Goal: Information Seeking & Learning: Learn about a topic

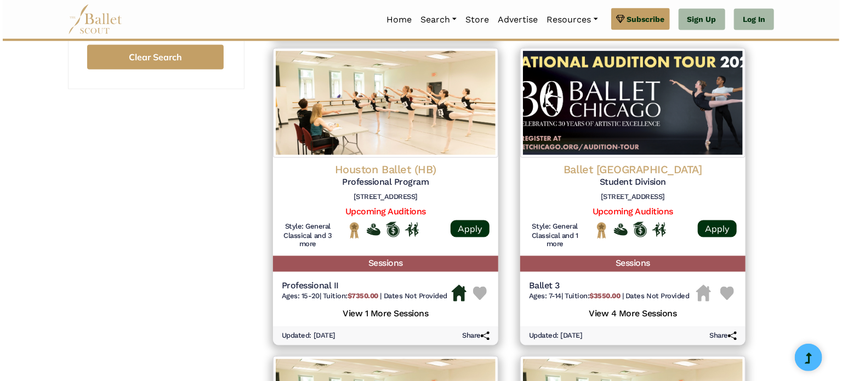
scroll to position [802, 0]
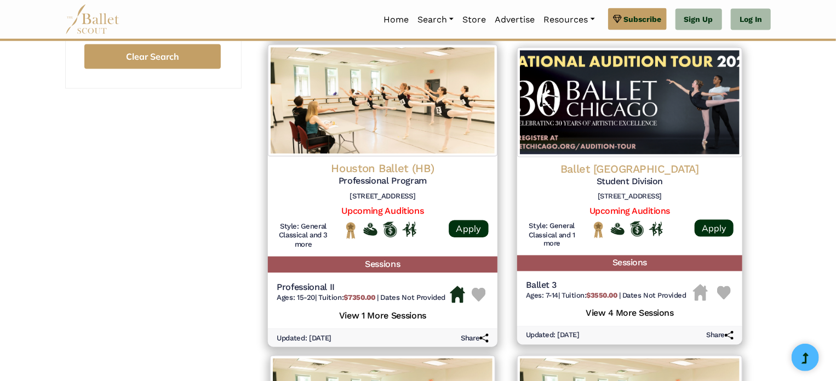
click at [389, 283] on h5 "Professional II" at bounding box center [361, 288] width 169 height 12
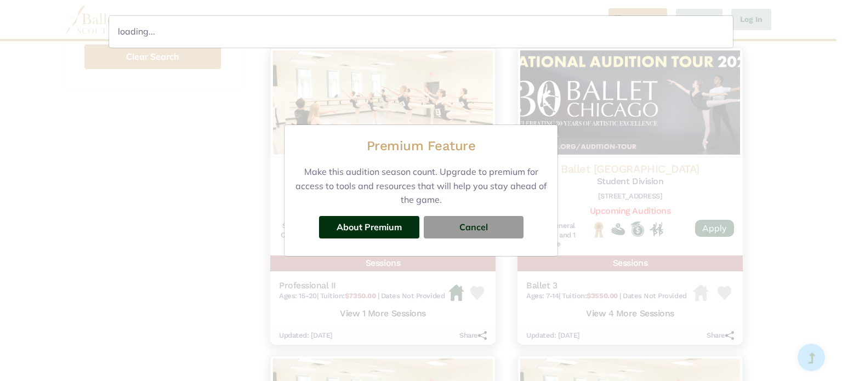
click at [485, 219] on div "loading..." at bounding box center [421, 190] width 842 height 381
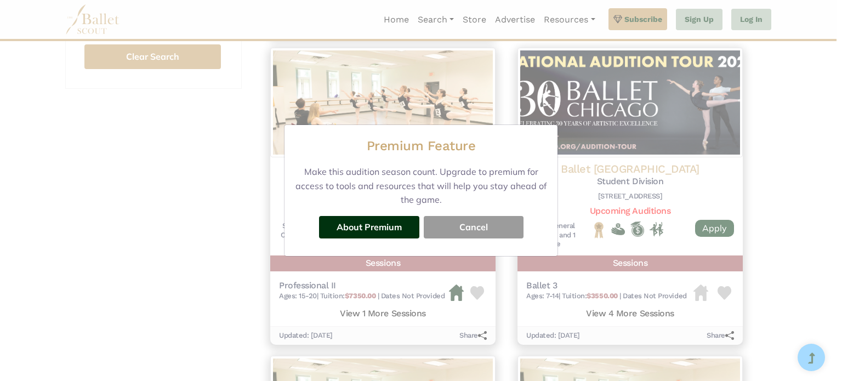
click at [484, 222] on button "Cancel" at bounding box center [474, 227] width 100 height 22
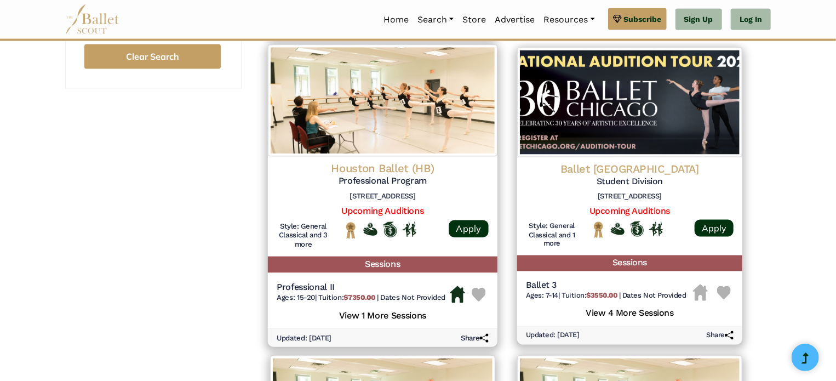
click at [398, 322] on h5 "View 1 More Sessions" at bounding box center [383, 314] width 212 height 14
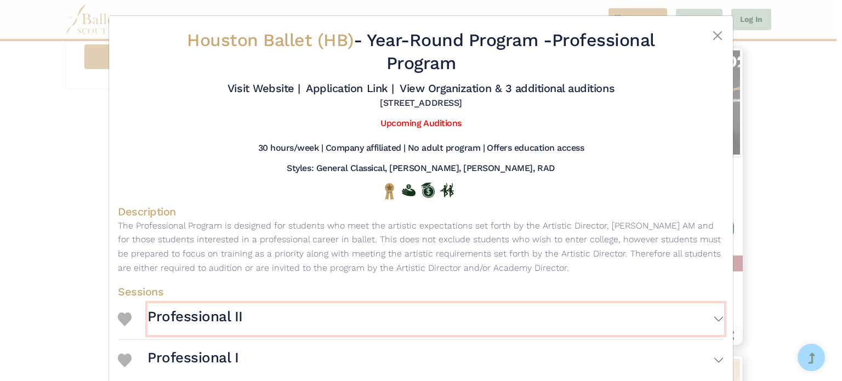
click at [398, 322] on button "Professional II" at bounding box center [435, 319] width 576 height 32
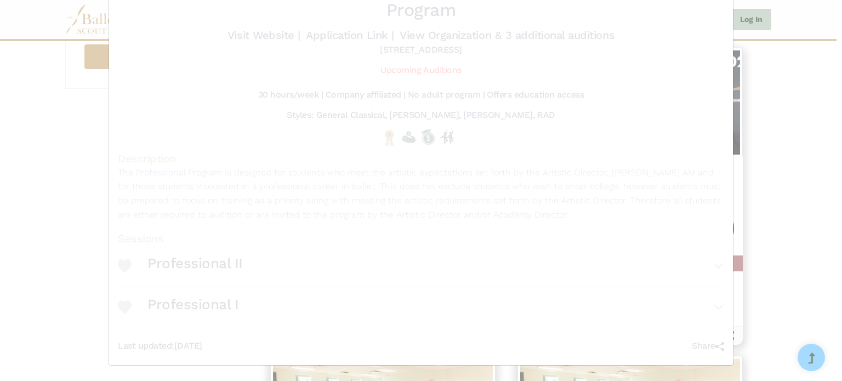
scroll to position [53, 0]
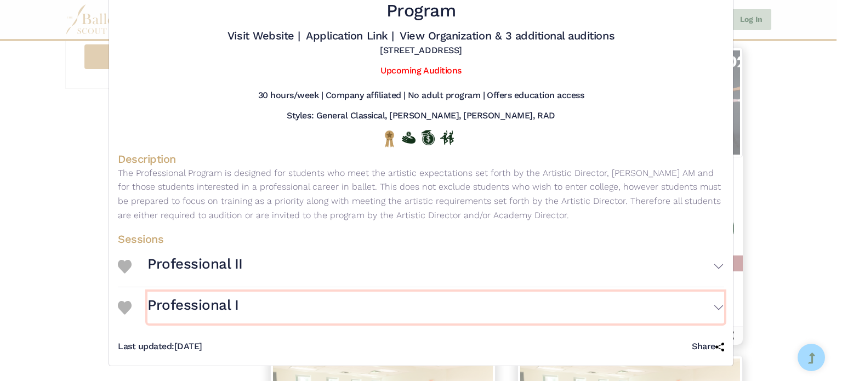
click at [391, 310] on button "Professional I" at bounding box center [435, 308] width 576 height 32
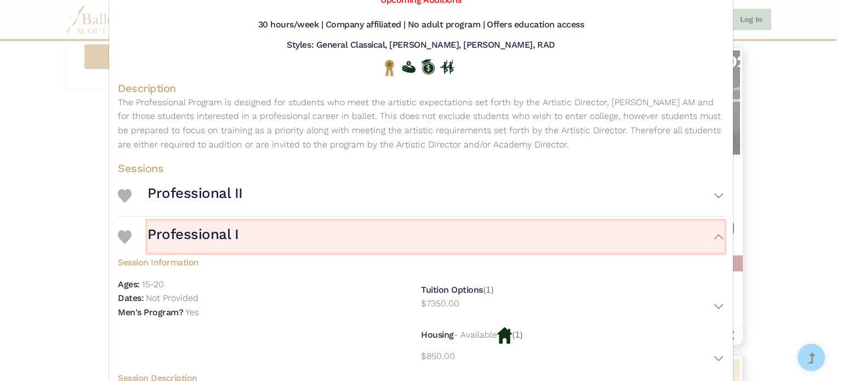
scroll to position [124, 0]
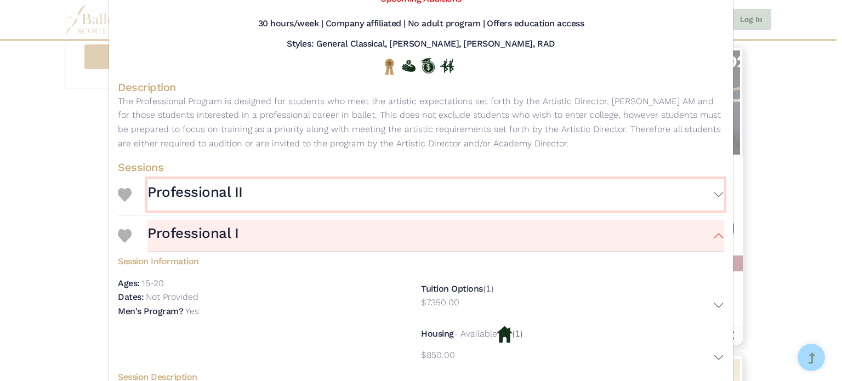
click at [485, 206] on button "Professional II" at bounding box center [435, 195] width 576 height 32
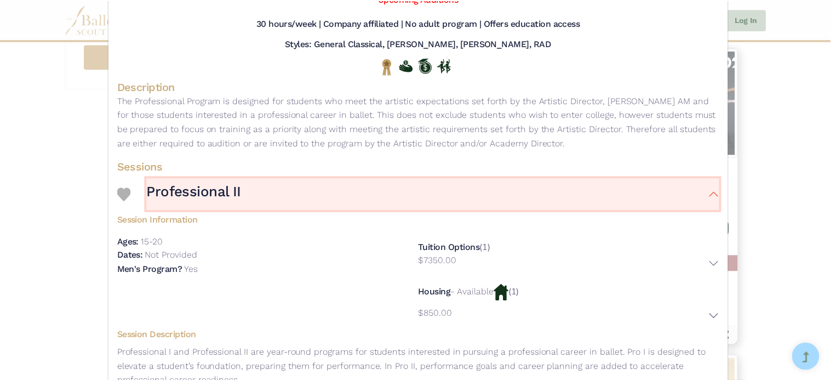
scroll to position [0, 0]
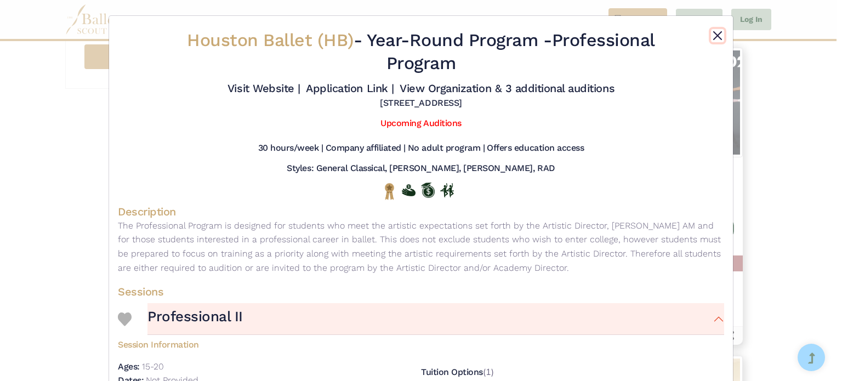
click at [715, 32] on button "Close" at bounding box center [717, 35] width 13 height 13
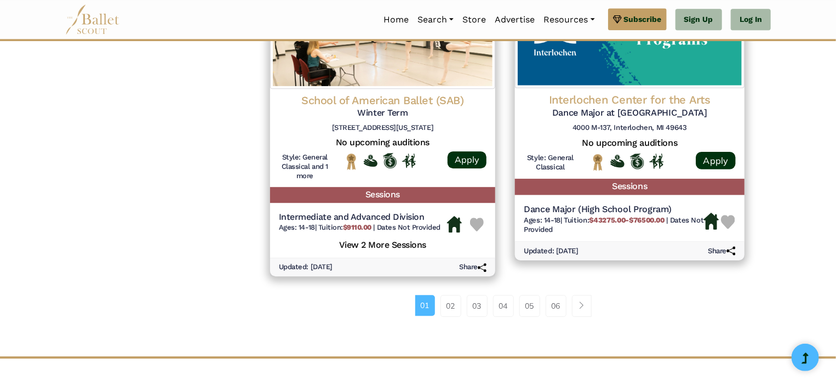
scroll to position [1458, 0]
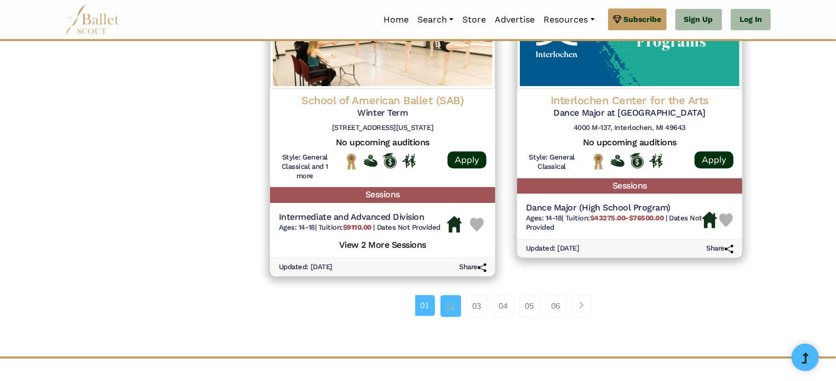
click at [454, 304] on link "02" at bounding box center [451, 306] width 21 height 22
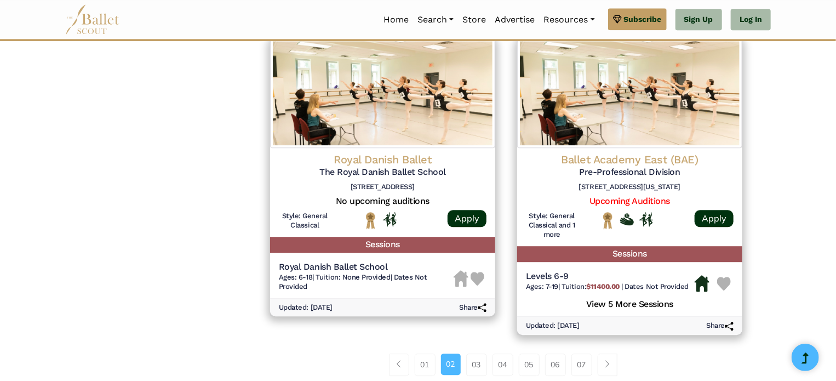
scroll to position [1444, 0]
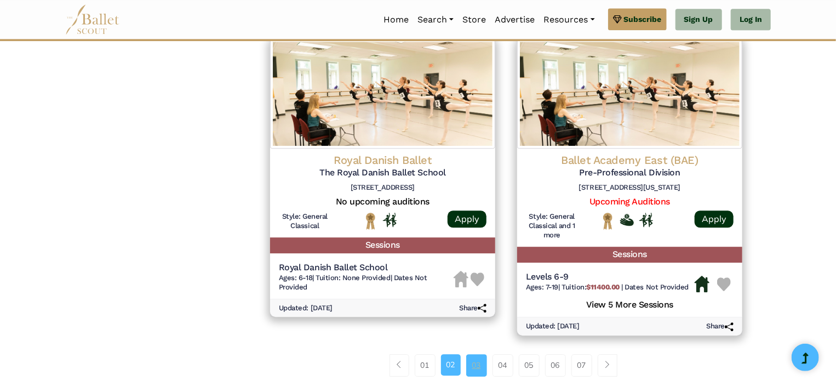
click at [470, 372] on link "03" at bounding box center [476, 365] width 21 height 22
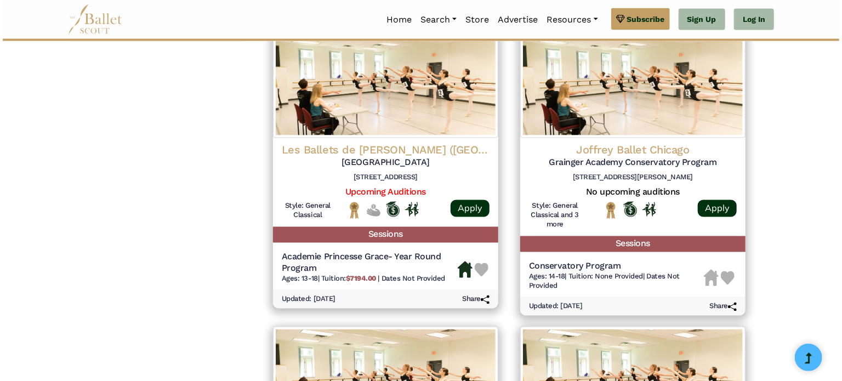
scroll to position [855, 0]
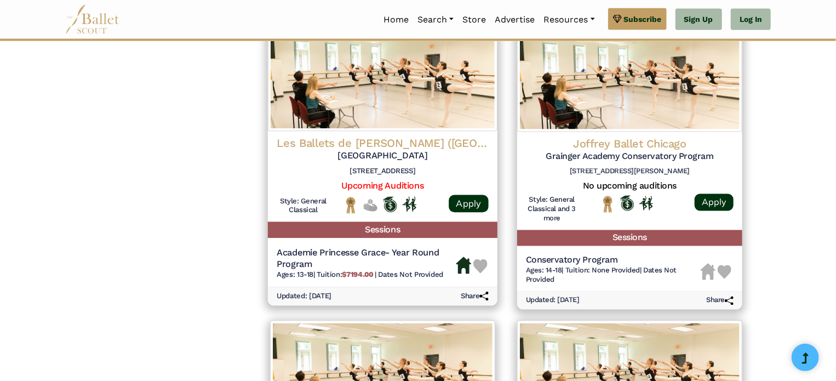
click at [337, 276] on span "Tuition: $7194.00" at bounding box center [346, 274] width 58 height 8
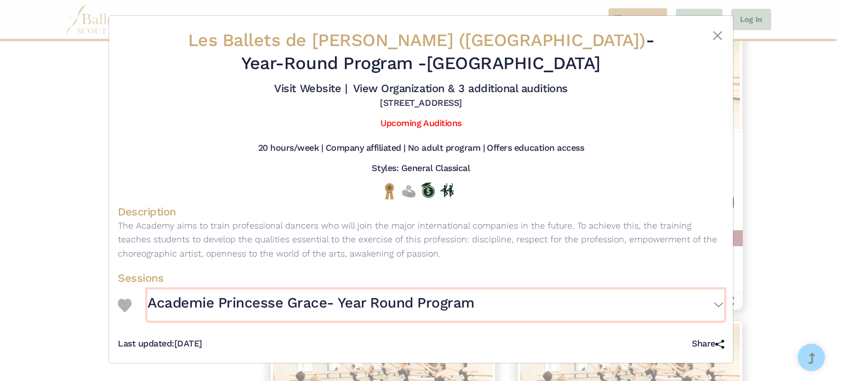
click at [329, 298] on h3 "Academie Princesse Grace- Year Round Program" at bounding box center [310, 303] width 327 height 19
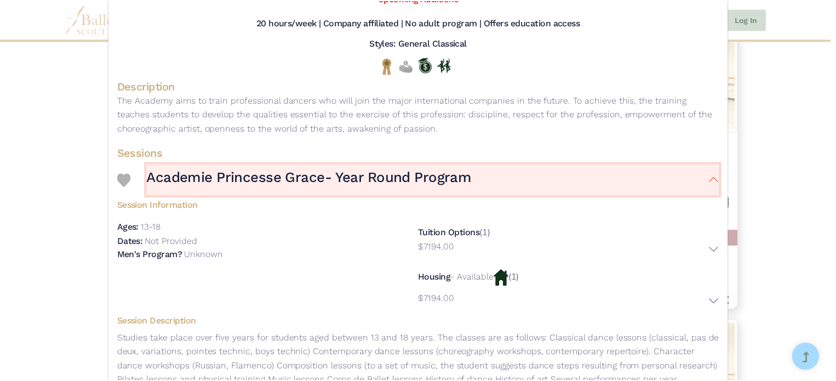
scroll to position [125, 0]
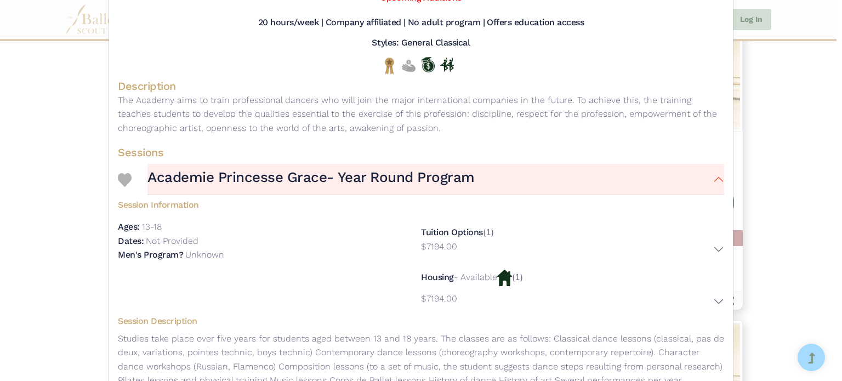
click at [809, 157] on div "Les Ballets de [PERSON_NAME] (Princess Grace Academy) - Year-Round Program - [G…" at bounding box center [421, 190] width 842 height 381
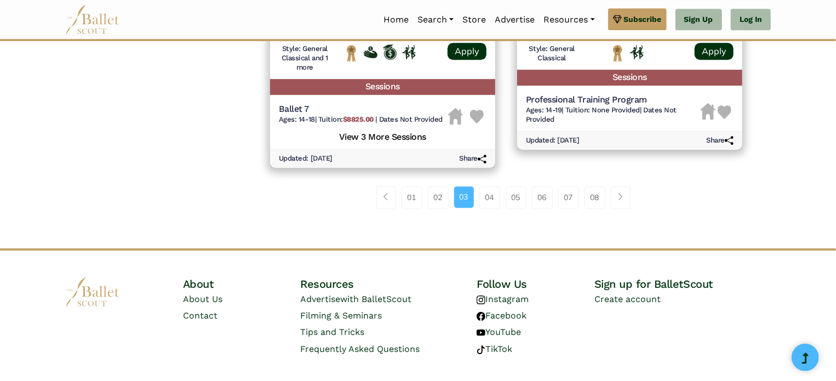
scroll to position [1625, 0]
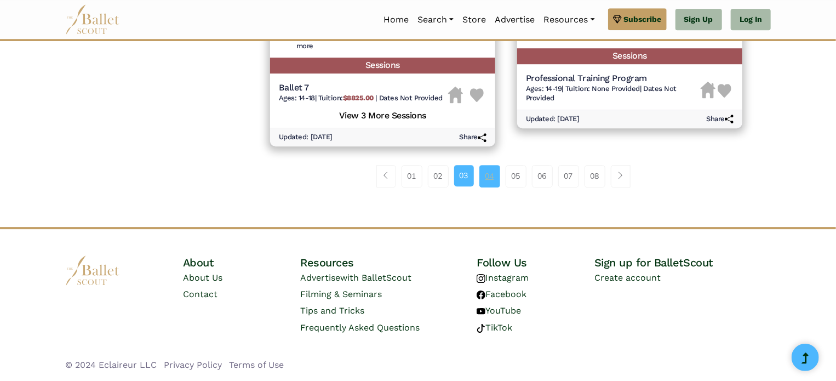
click at [483, 175] on link "04" at bounding box center [489, 176] width 21 height 22
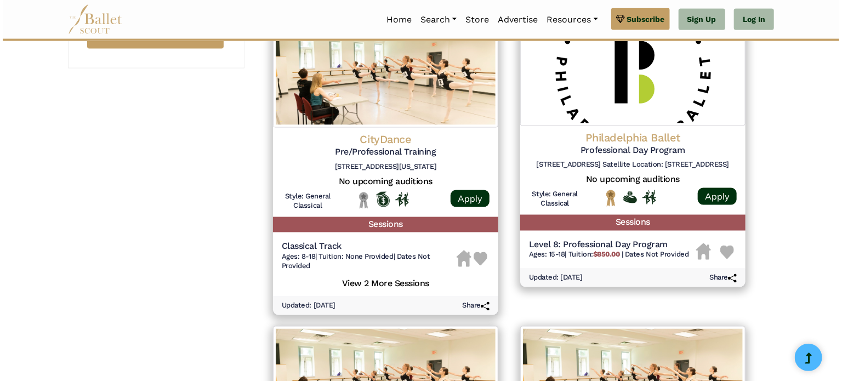
scroll to position [823, 0]
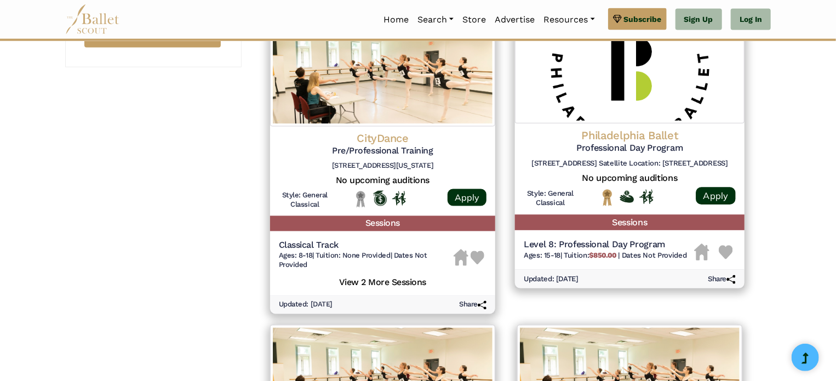
click at [596, 252] on b "$850.00" at bounding box center [603, 255] width 27 height 8
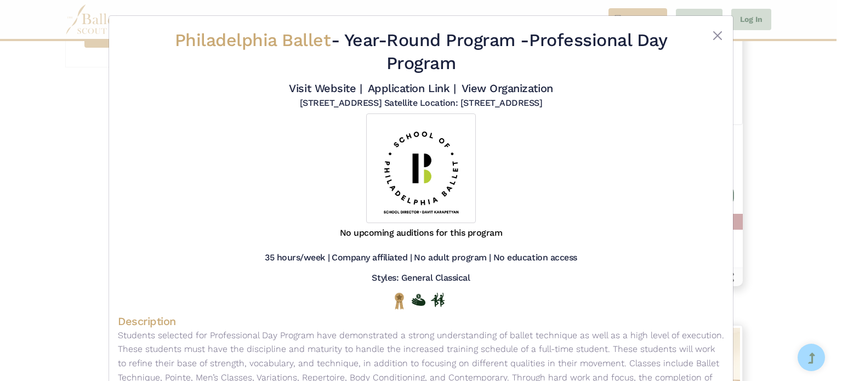
scroll to position [135, 0]
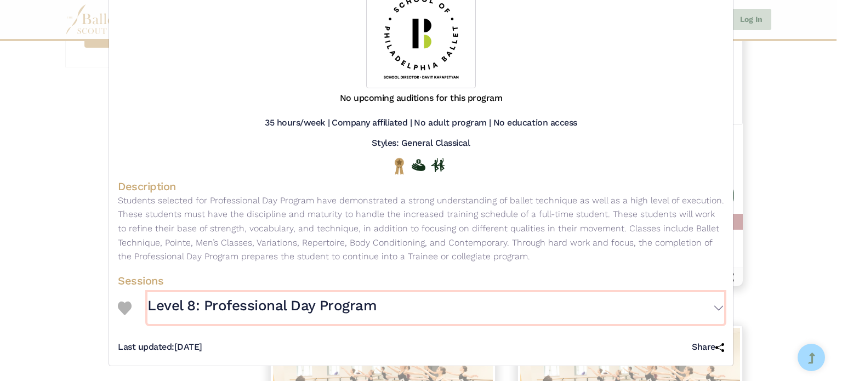
click at [304, 311] on h3 "Level 8: Professional Day Program" at bounding box center [261, 305] width 229 height 19
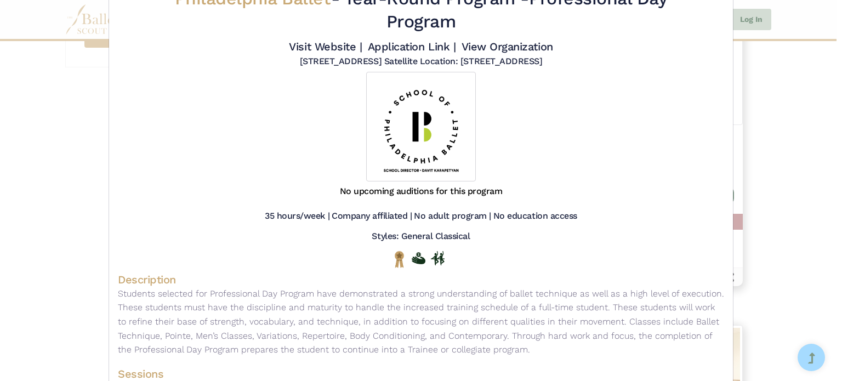
scroll to position [37, 0]
